Goal: Information Seeking & Learning: Find specific fact

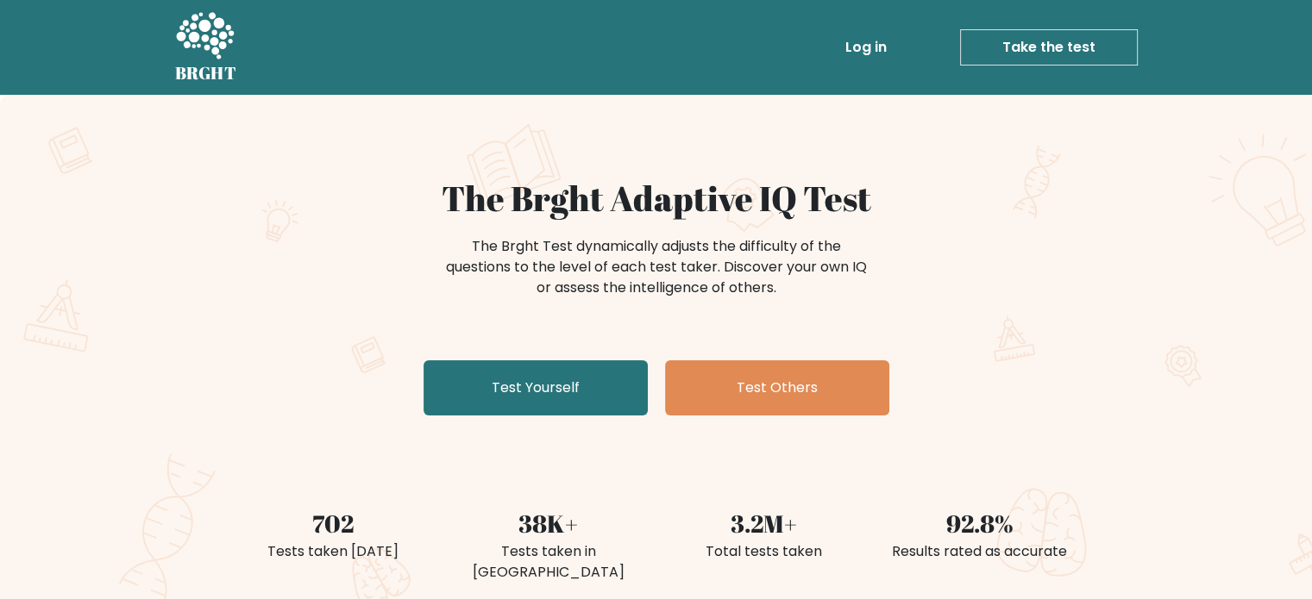
scroll to position [524, 0]
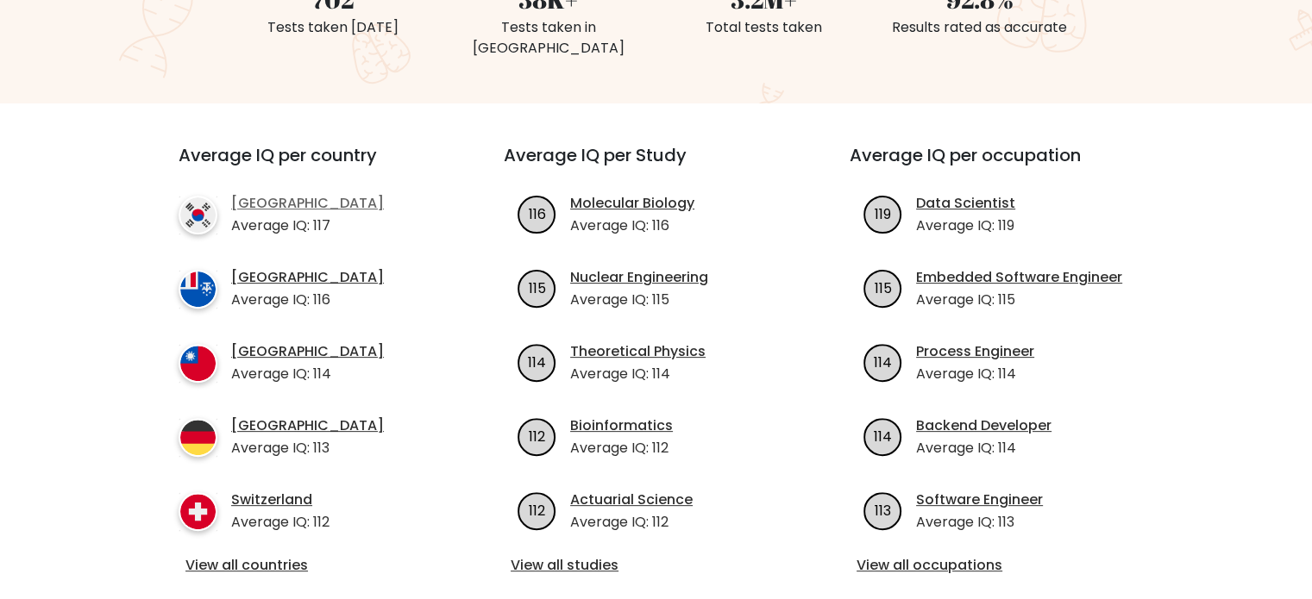
click at [307, 193] on link "[GEOGRAPHIC_DATA]" at bounding box center [307, 203] width 153 height 21
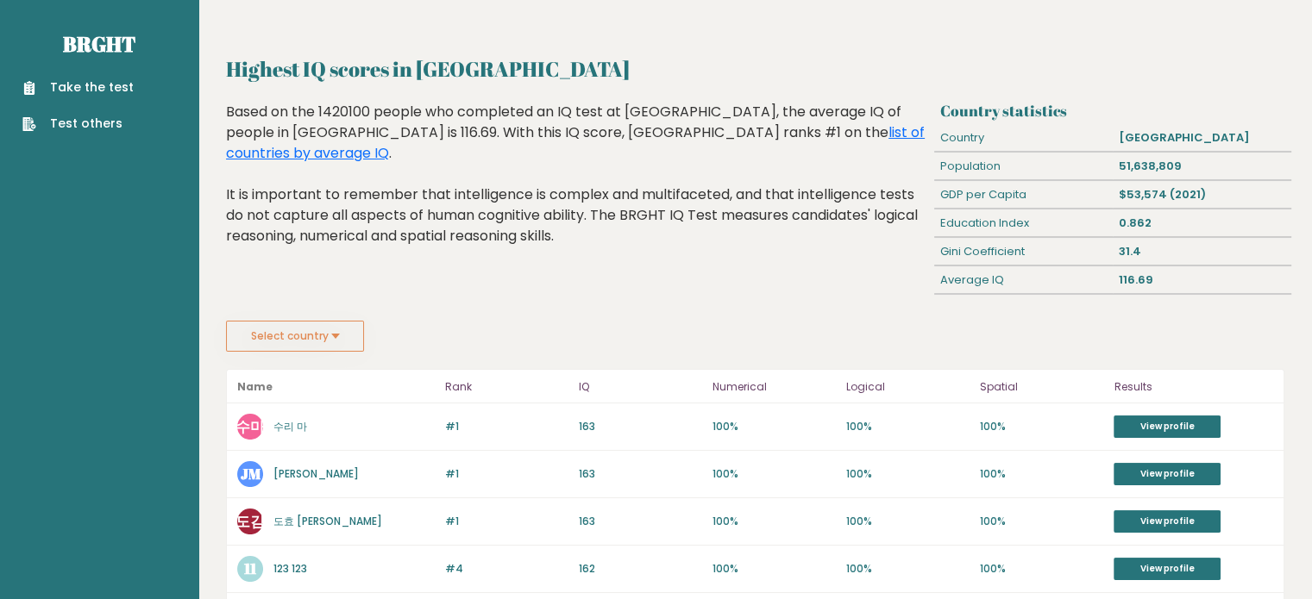
click at [330, 335] on button "Select country" at bounding box center [295, 336] width 138 height 31
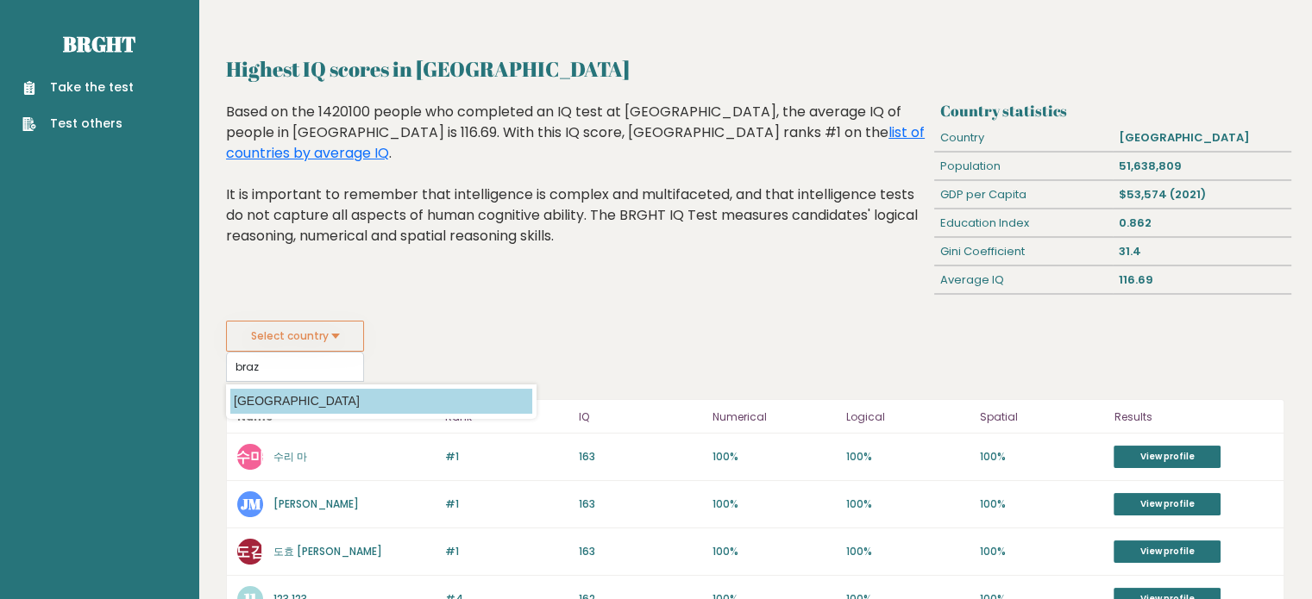
click at [448, 402] on option "[GEOGRAPHIC_DATA]" at bounding box center [381, 401] width 302 height 25
type input "[GEOGRAPHIC_DATA]"
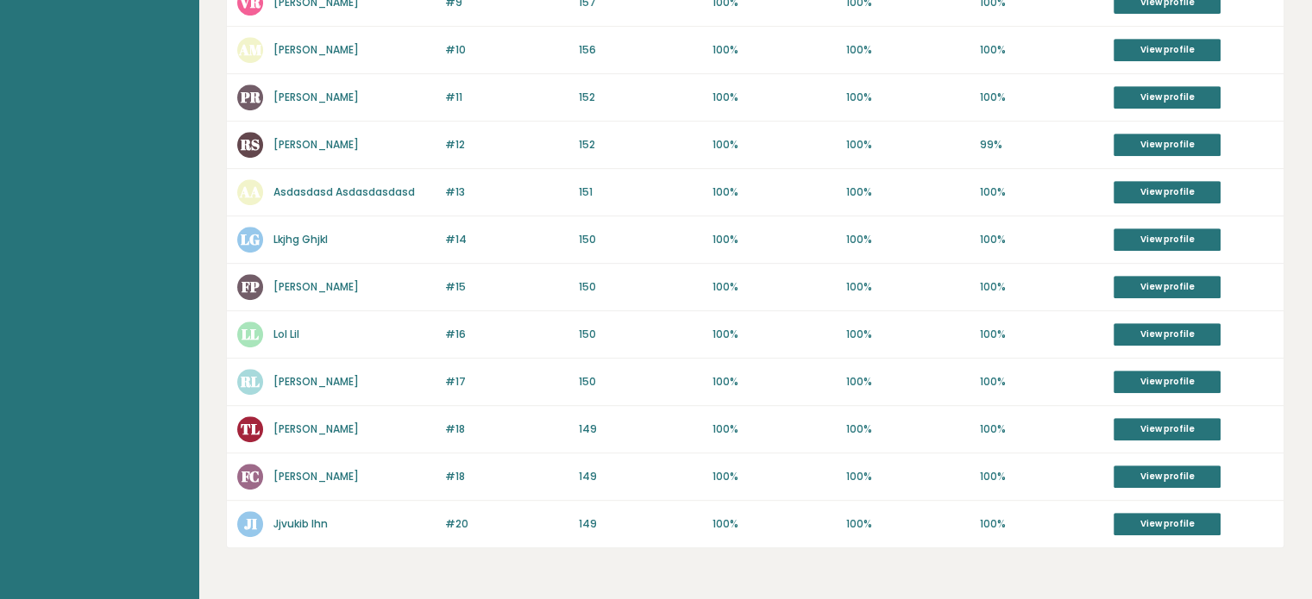
scroll to position [856, 0]
